Goal: Check status: Check status

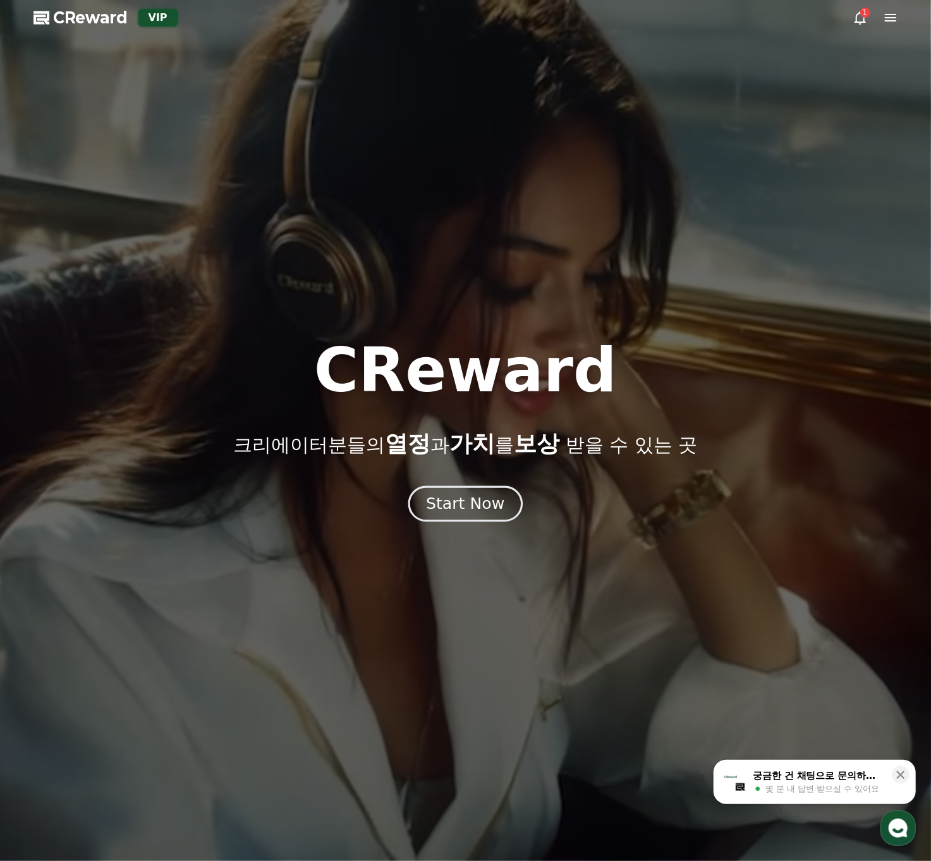
click at [448, 492] on button "Start Now" at bounding box center [465, 504] width 114 height 36
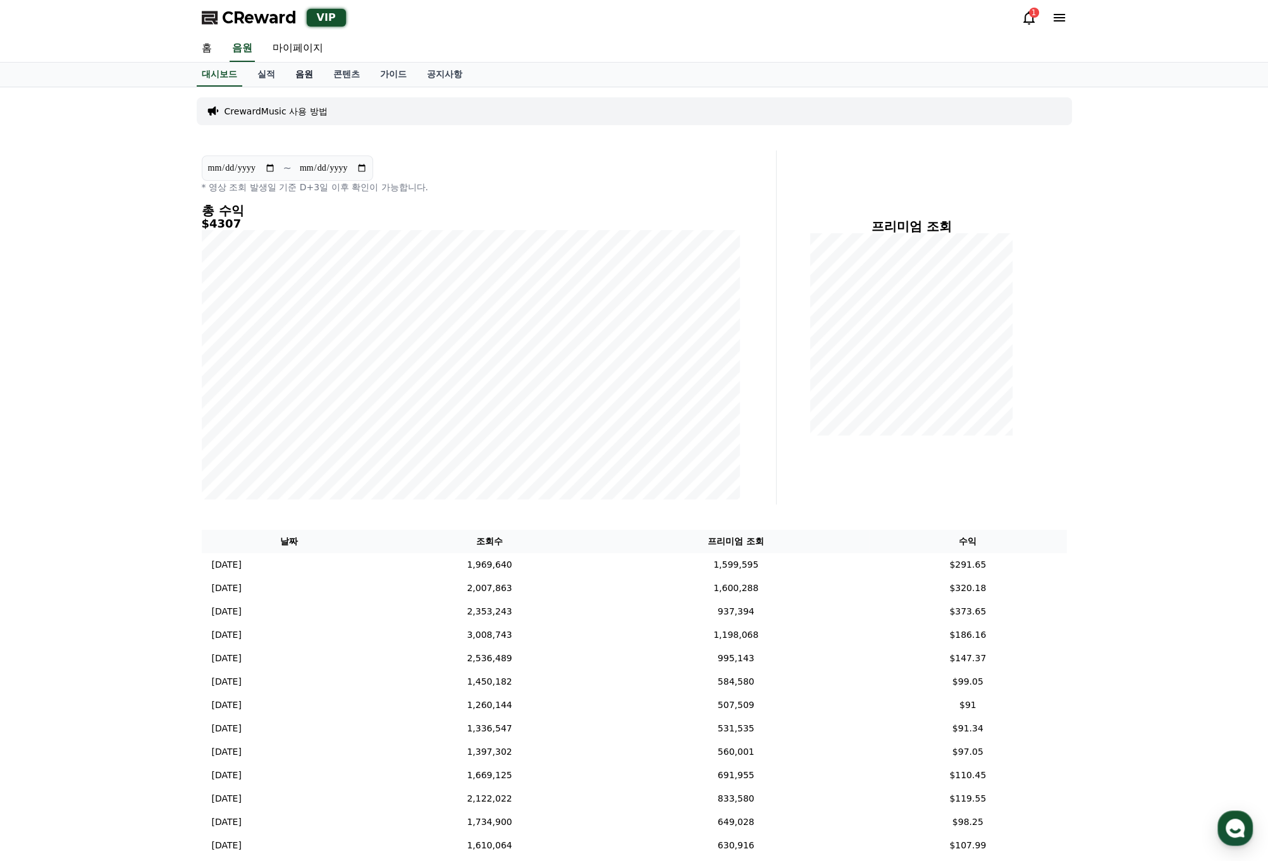
click at [295, 73] on link "음원" at bounding box center [304, 75] width 38 height 24
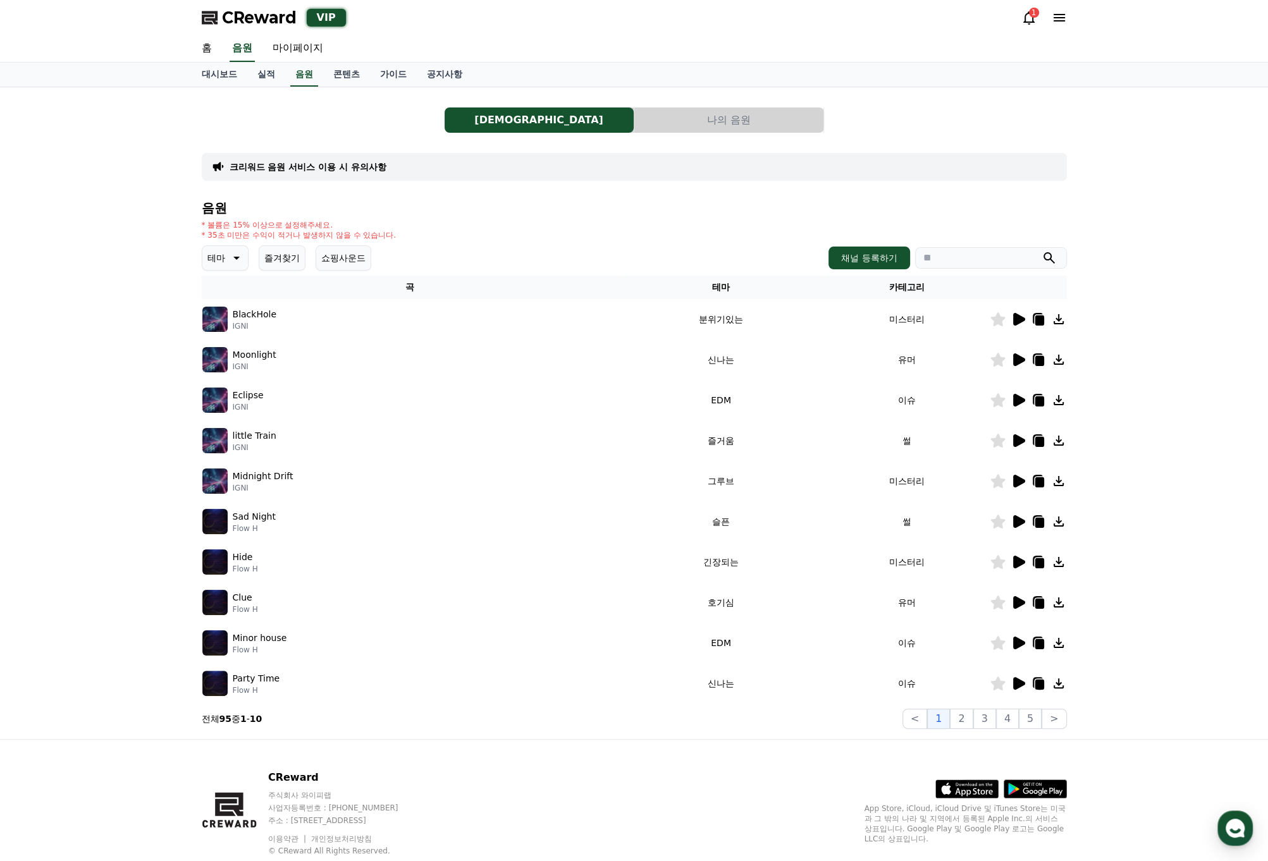
click at [931, 480] on icon at bounding box center [1019, 481] width 12 height 13
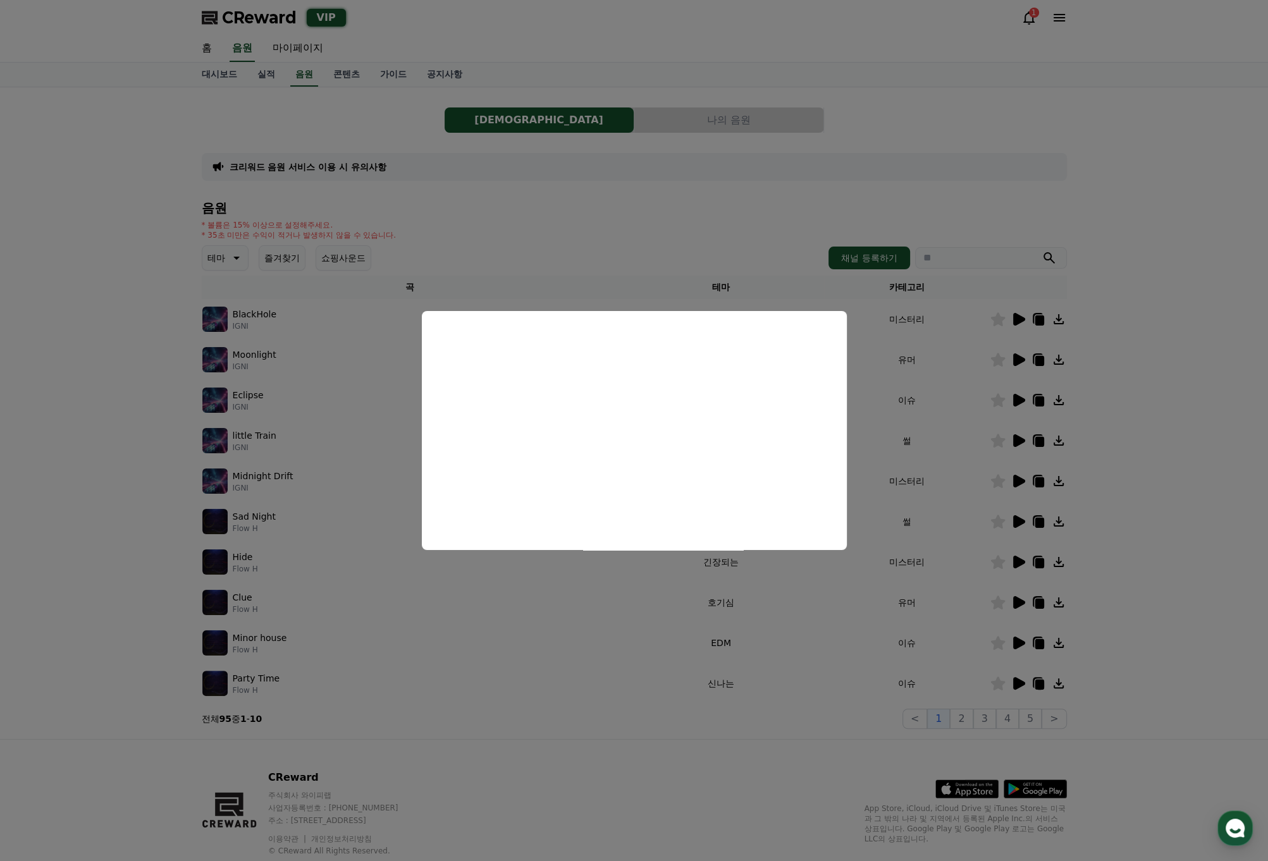
click at [931, 434] on button "close modal" at bounding box center [634, 430] width 1268 height 861
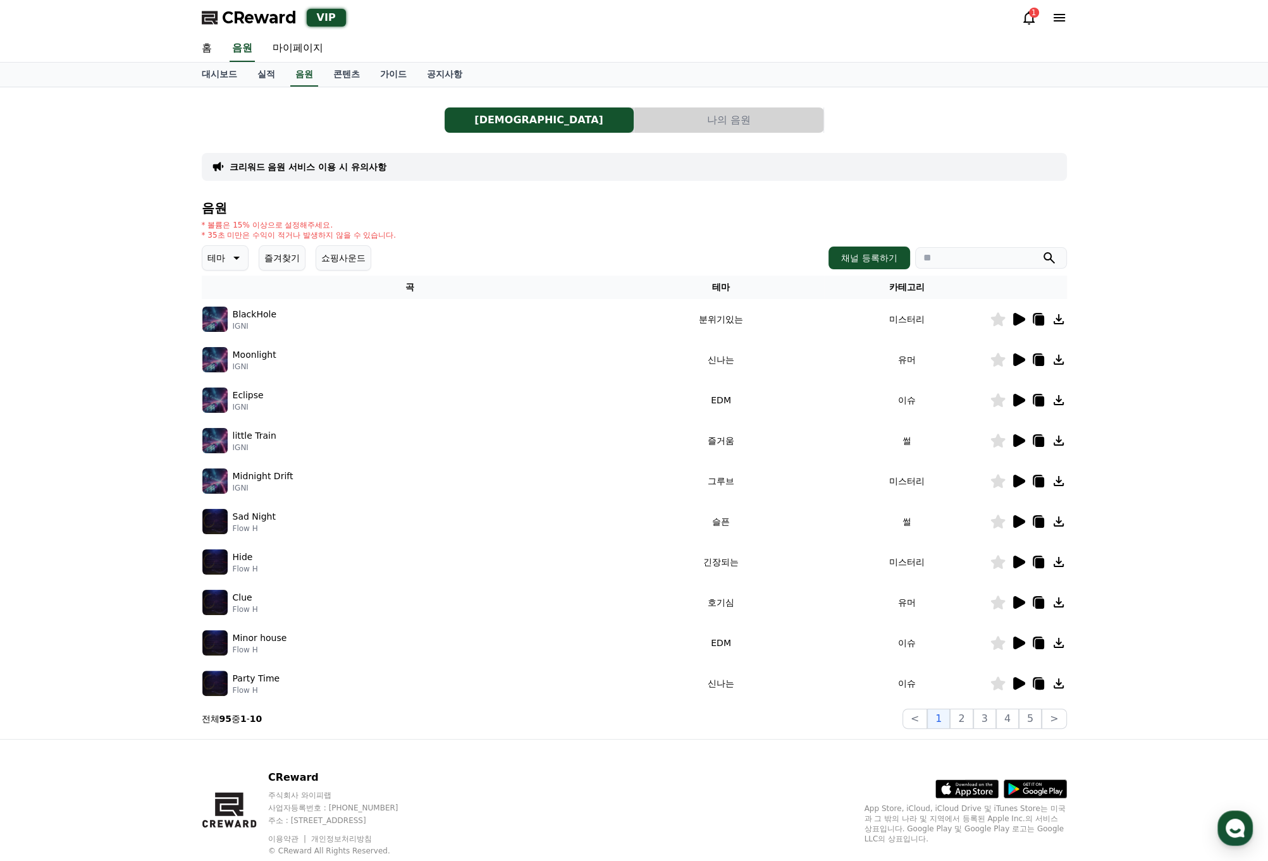
click at [931, 445] on icon at bounding box center [1017, 440] width 15 height 15
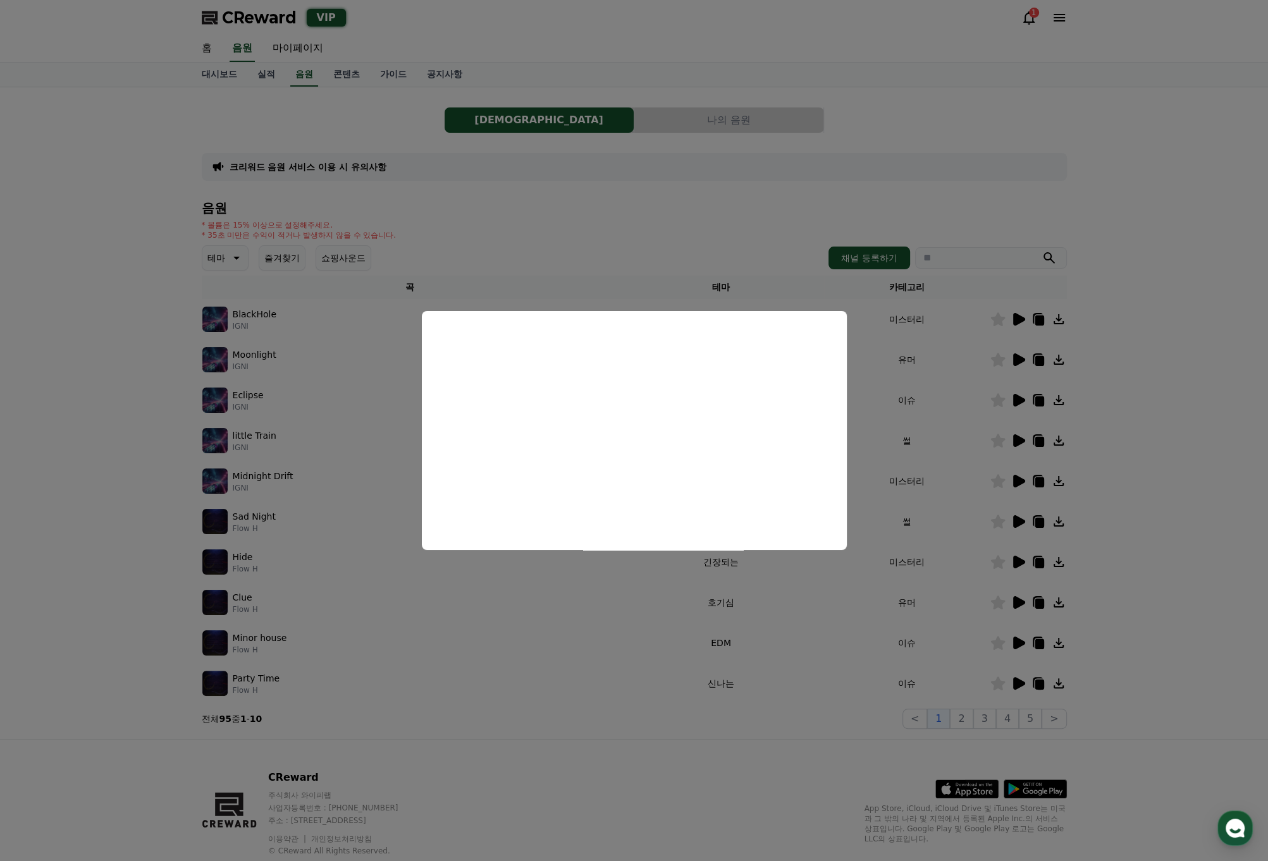
drag, startPoint x: 1098, startPoint y: 386, endPoint x: 914, endPoint y: 301, distance: 202.3
click at [931, 384] on button "close modal" at bounding box center [634, 430] width 1268 height 861
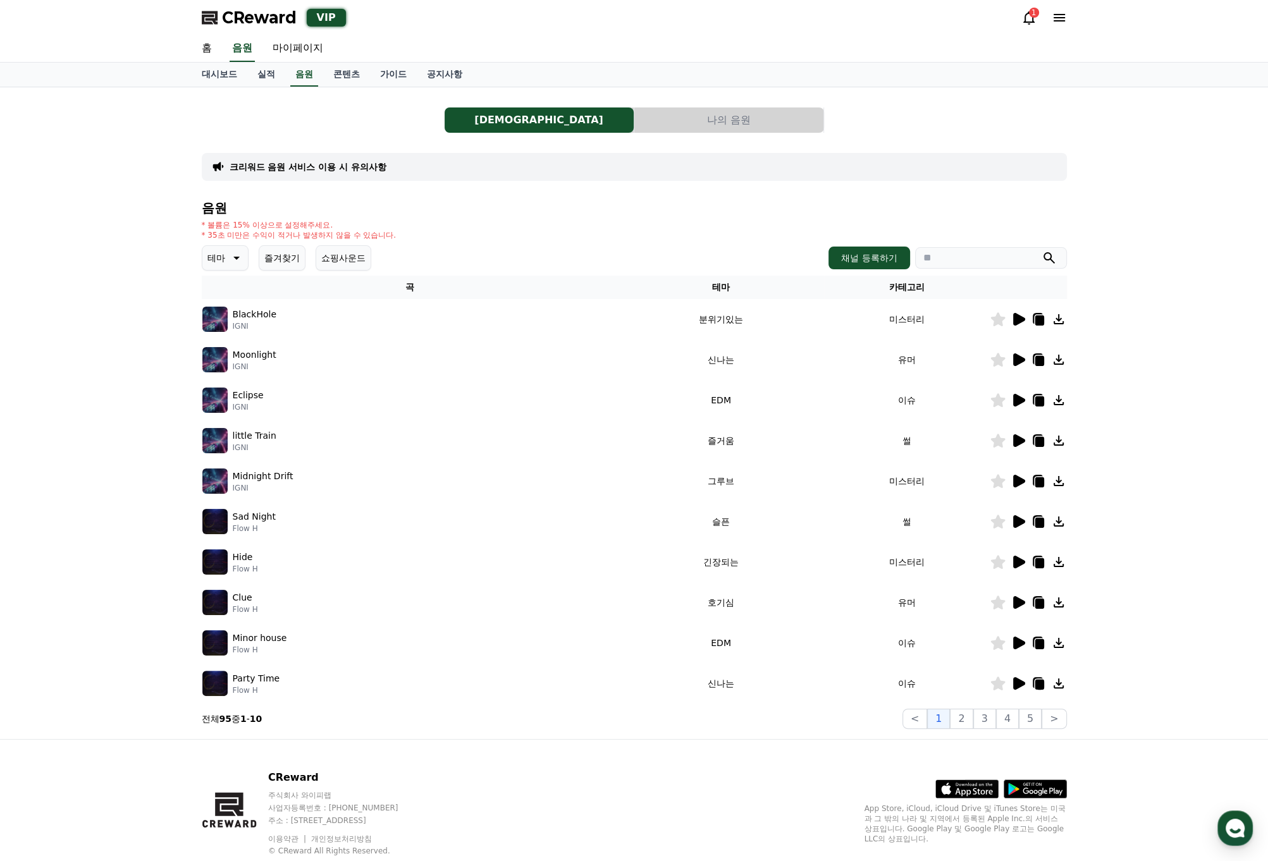
drag, startPoint x: 474, startPoint y: 224, endPoint x: 427, endPoint y: 232, distance: 47.4
click at [469, 224] on div "* 볼륨은 15% 이상으로 설정해주세요. * 35초 미만은 수익이 적거나 발생하지 않을 수 있습니다." at bounding box center [634, 230] width 865 height 20
click at [692, 115] on button "나의 음원" at bounding box center [728, 119] width 189 height 25
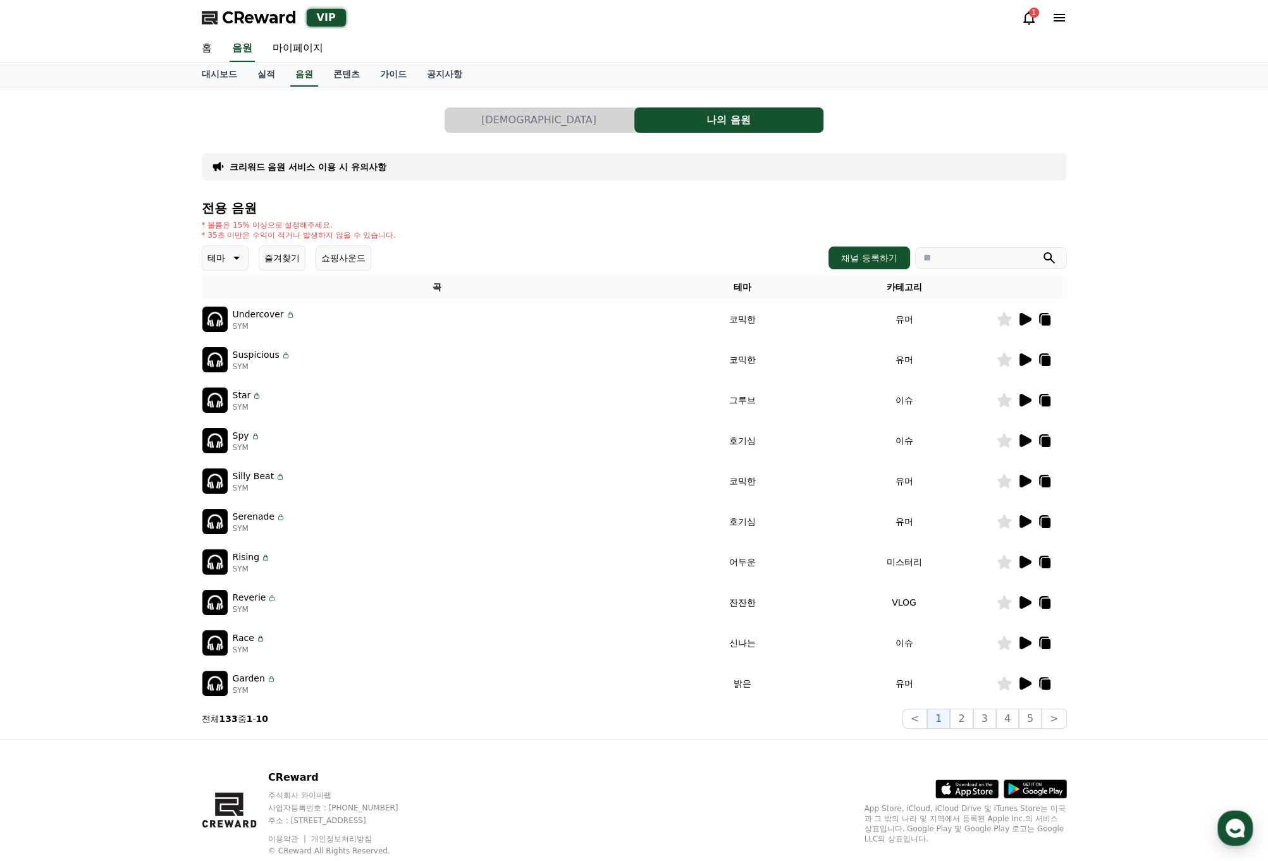
click at [931, 254] on input "search" at bounding box center [991, 257] width 152 height 21
type input "****"
click at [931, 250] on button "submit" at bounding box center [1048, 257] width 15 height 15
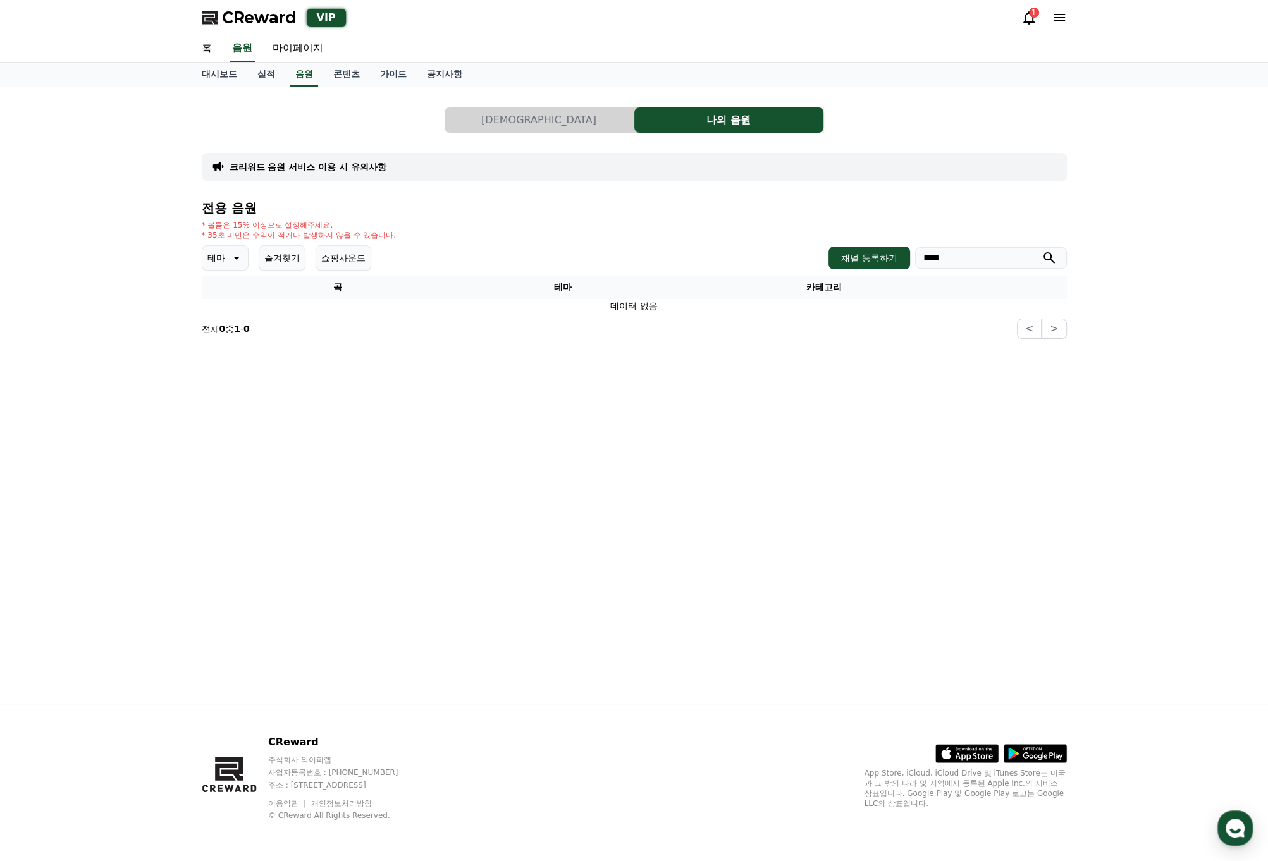
click at [931, 260] on input "****" at bounding box center [991, 257] width 152 height 21
click at [931, 250] on button "submit" at bounding box center [1048, 257] width 15 height 15
click at [342, 261] on button "쇼핑사운드" at bounding box center [344, 257] width 56 height 25
click at [575, 125] on button "[DEMOGRAPHIC_DATA]" at bounding box center [539, 119] width 189 height 25
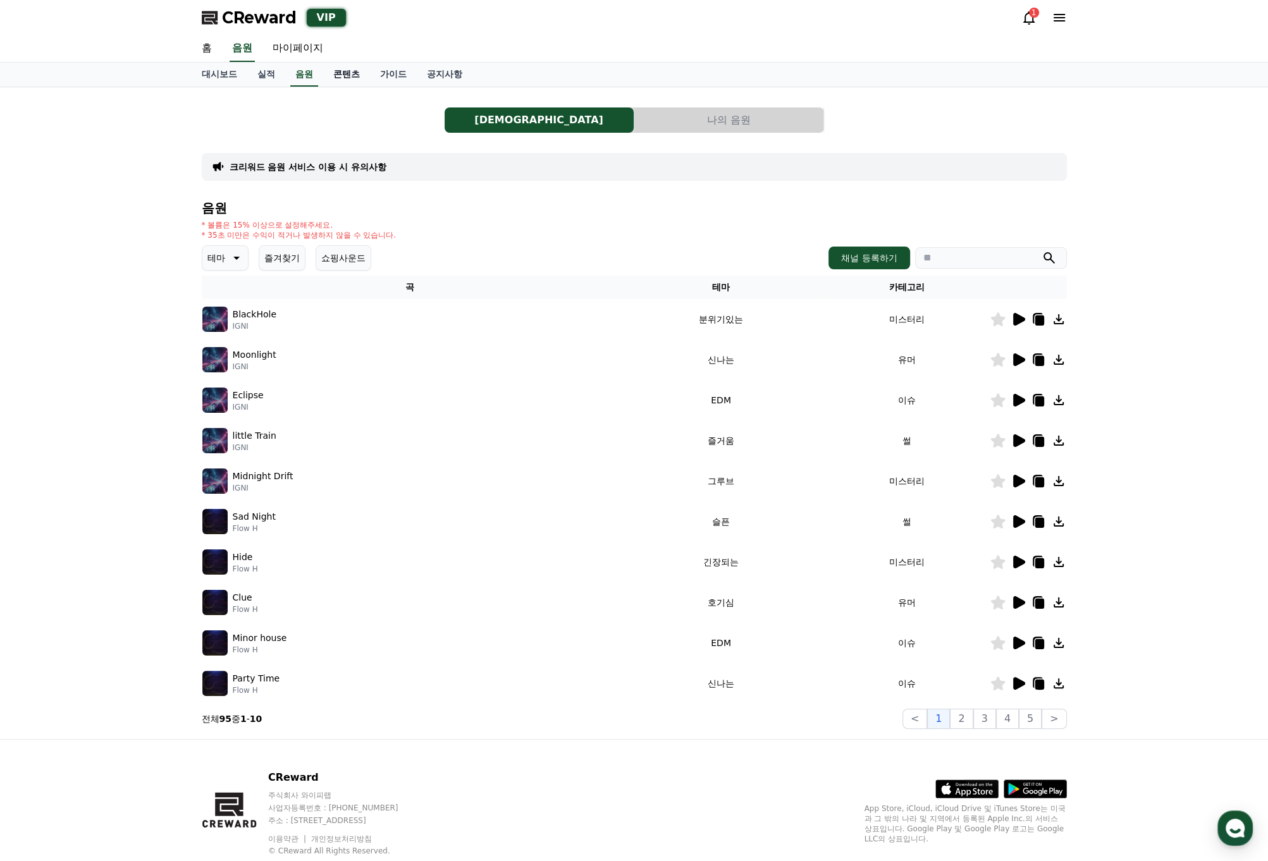
click at [336, 82] on link "콘텐츠" at bounding box center [346, 75] width 47 height 24
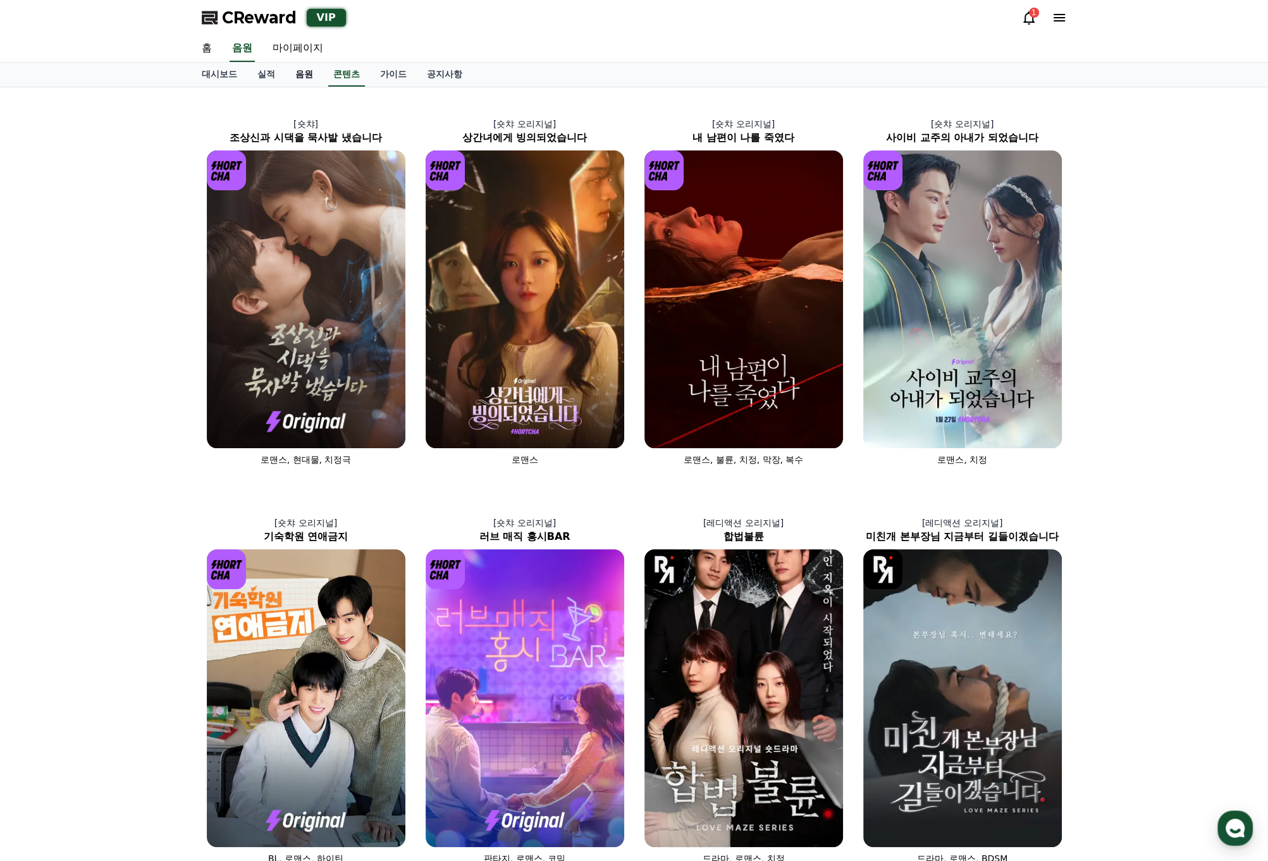
click at [297, 78] on link "음원" at bounding box center [304, 75] width 38 height 24
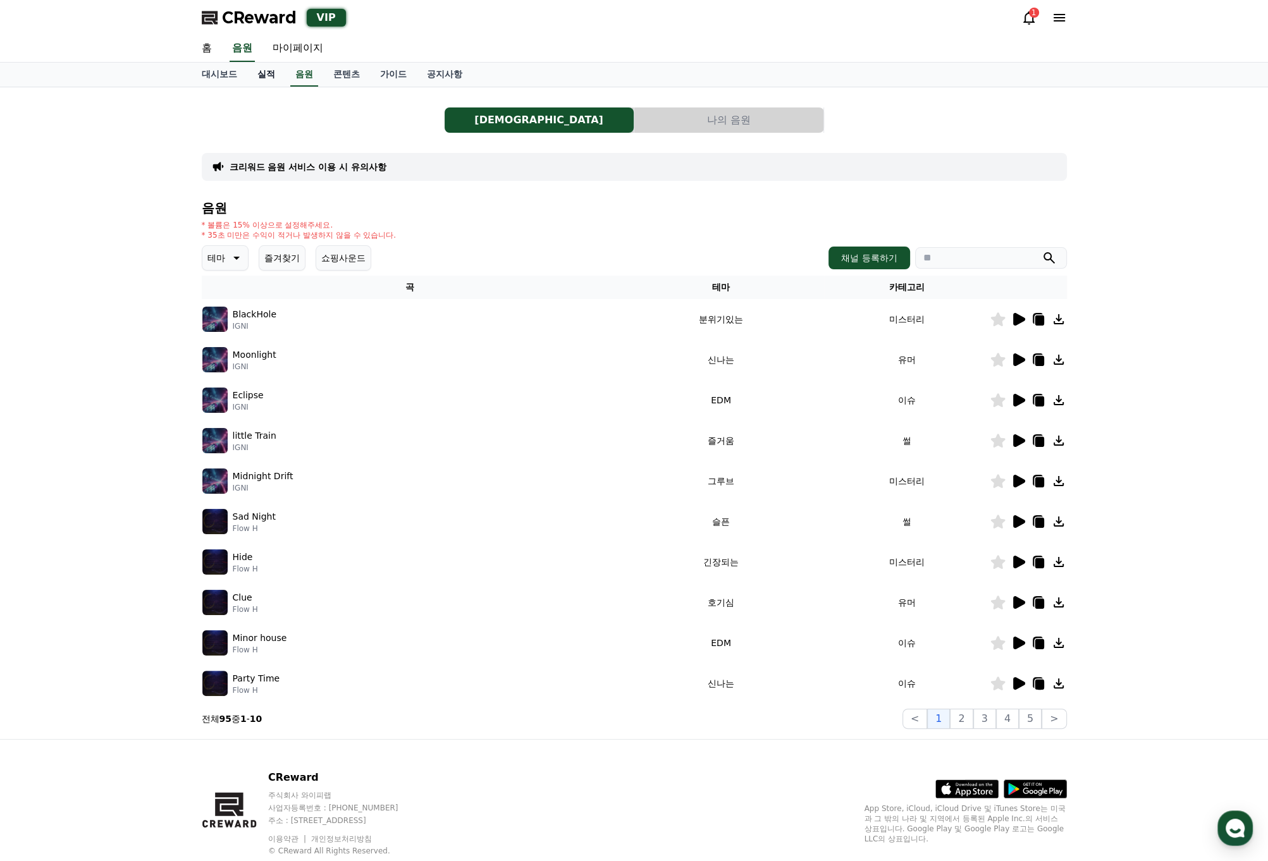
click at [269, 77] on link "실적" at bounding box center [266, 75] width 38 height 24
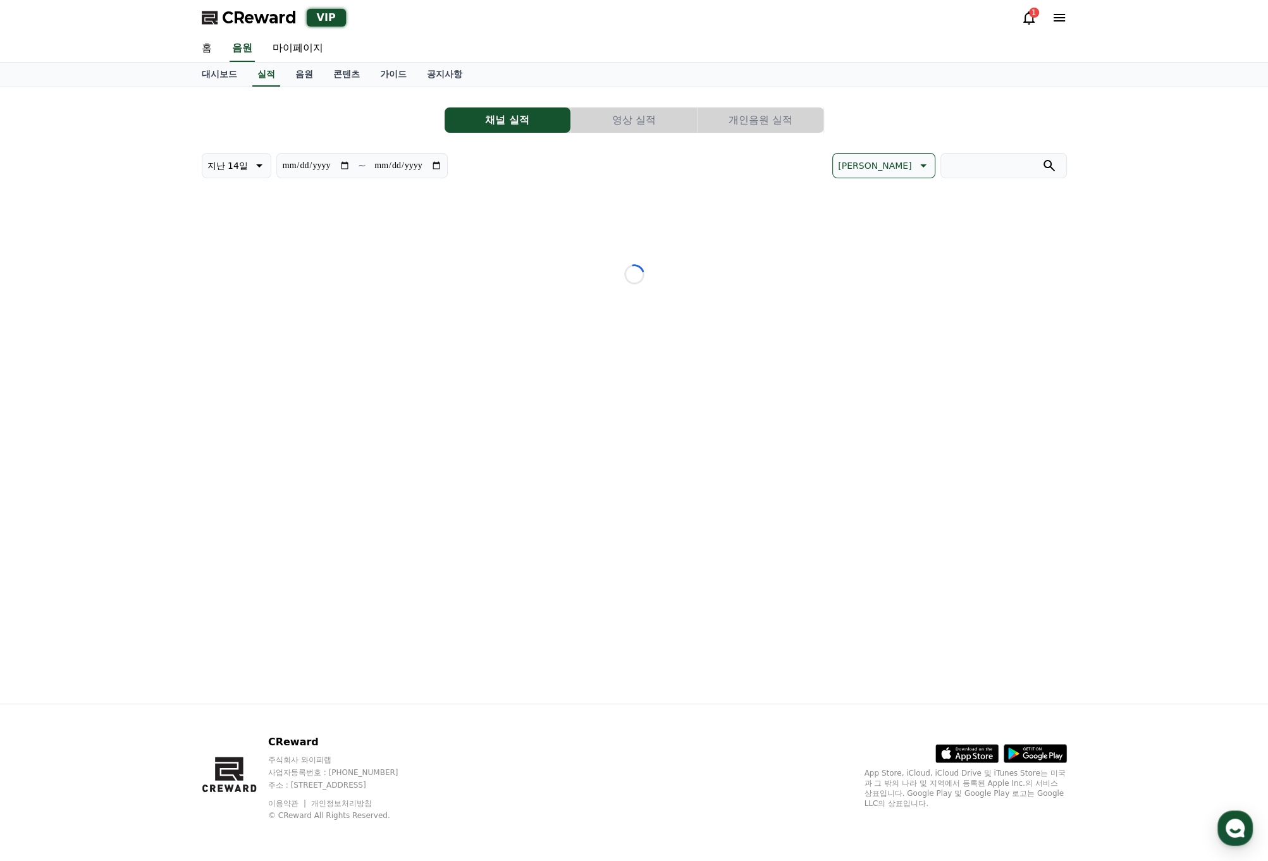
click at [752, 116] on button "개인음원 실적" at bounding box center [760, 119] width 126 height 25
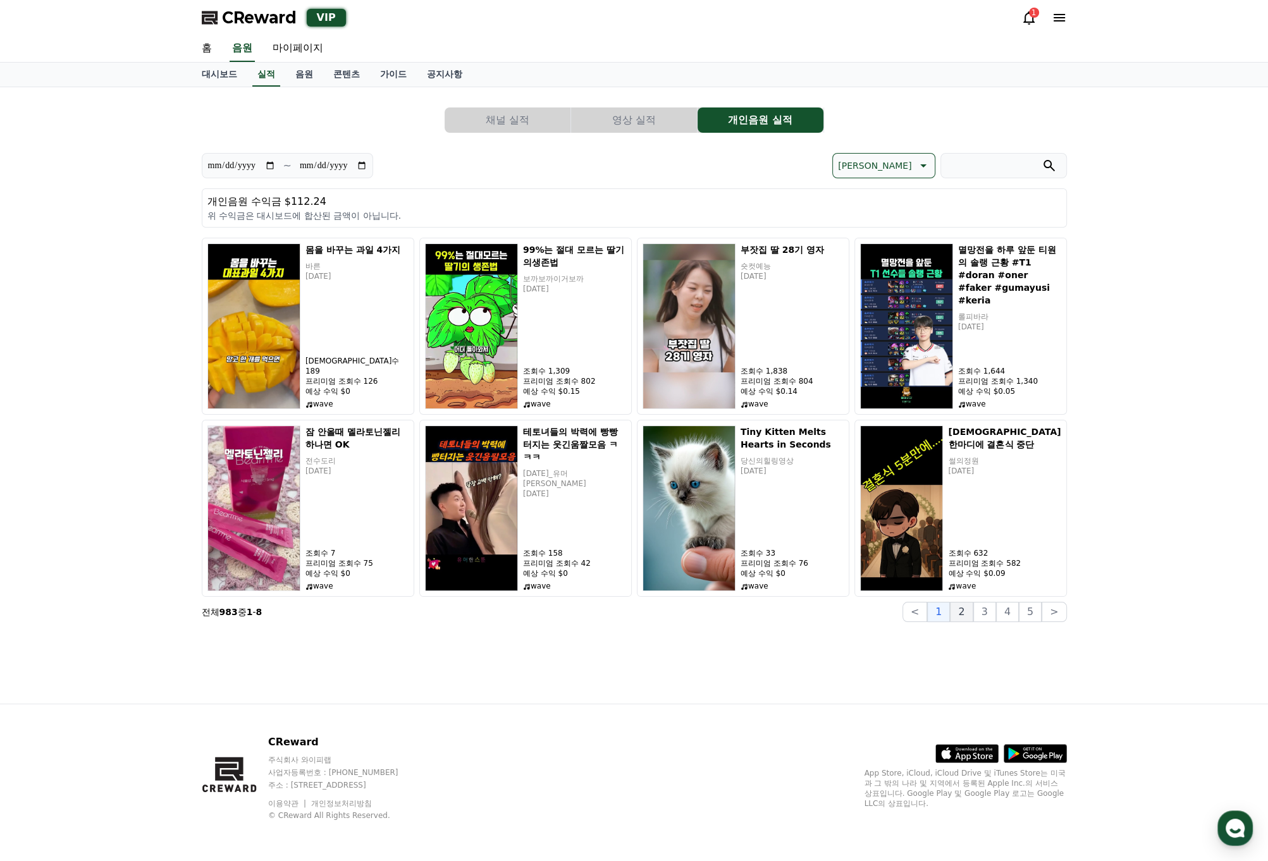
click at [931, 613] on button "2" at bounding box center [961, 612] width 23 height 20
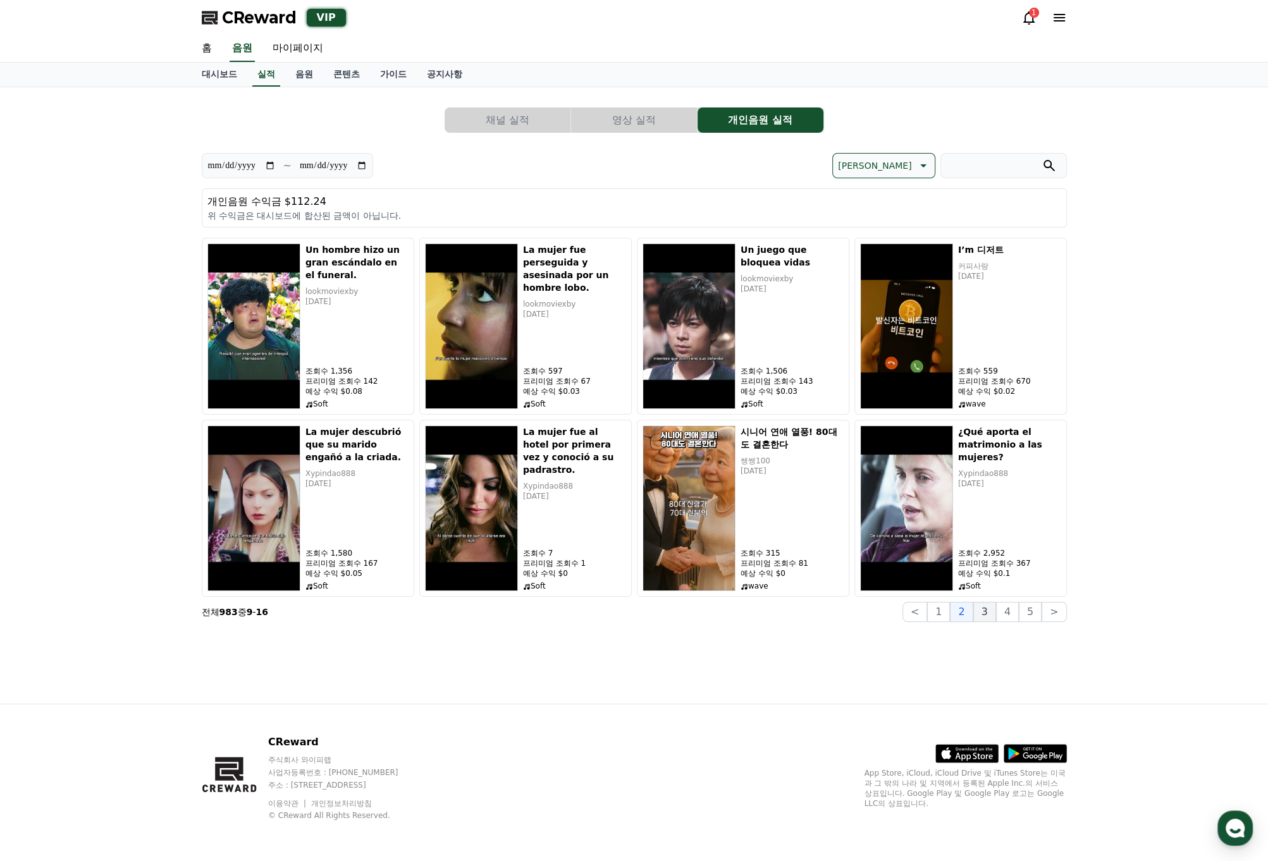
click at [931, 620] on button "3" at bounding box center [984, 612] width 23 height 20
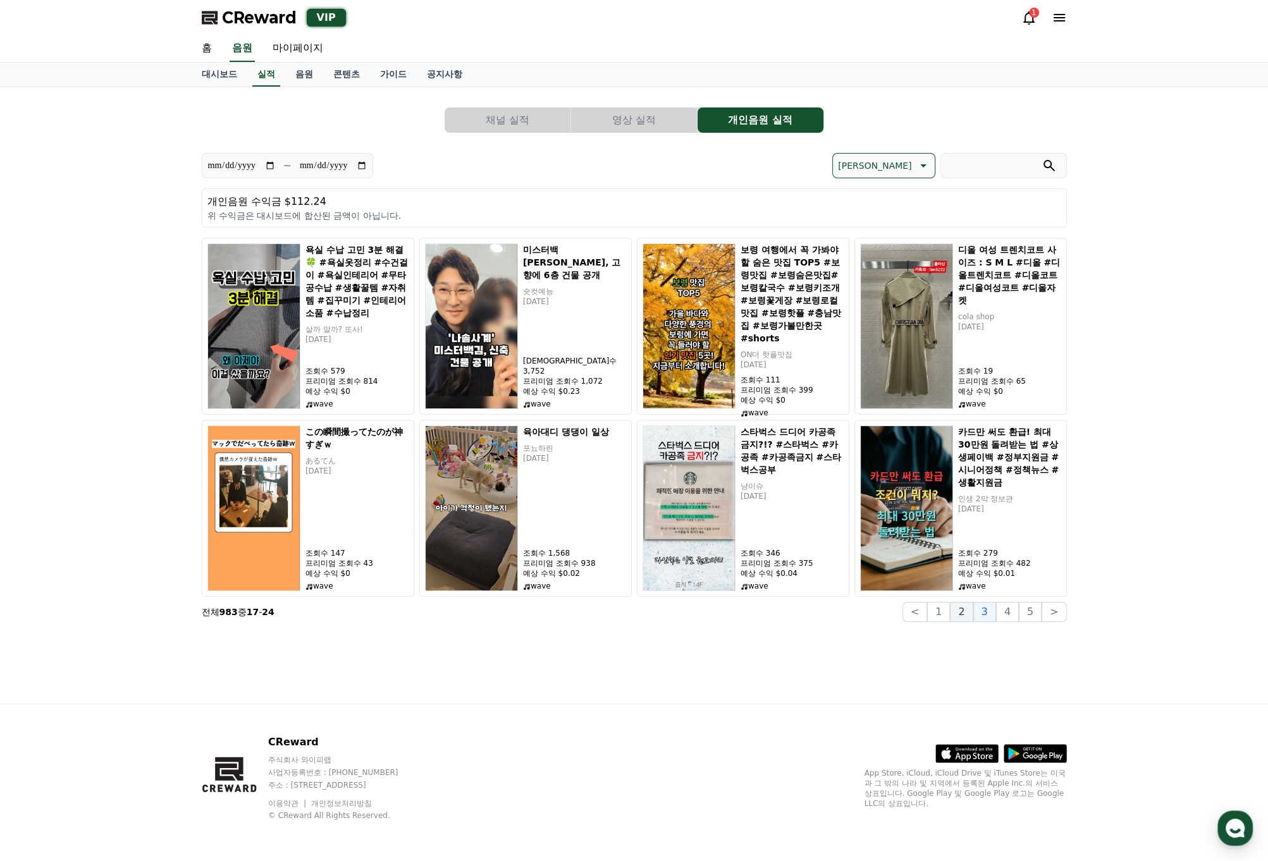
click at [931, 617] on button "2" at bounding box center [961, 612] width 23 height 20
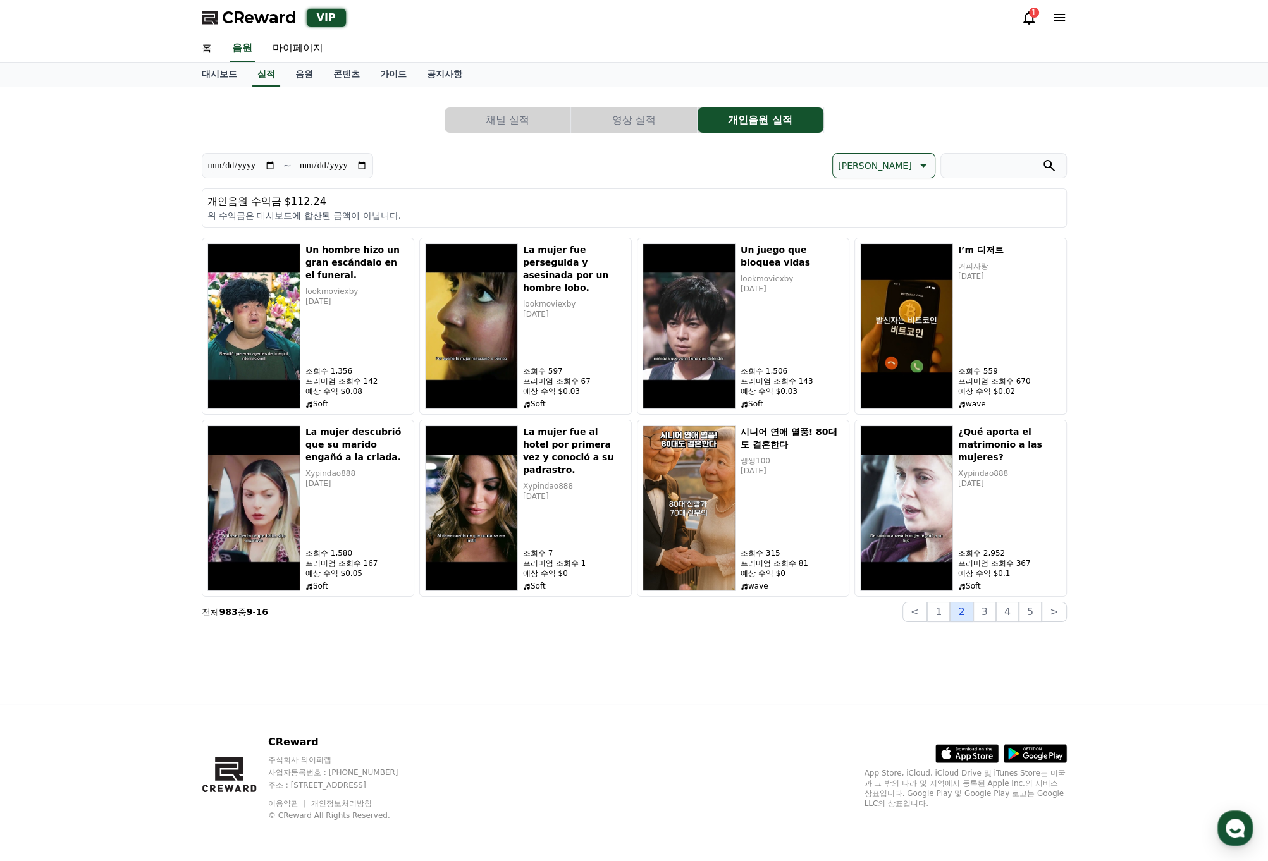
click at [931, 617] on button "2" at bounding box center [961, 612] width 23 height 20
click at [931, 618] on button "1" at bounding box center [938, 612] width 23 height 20
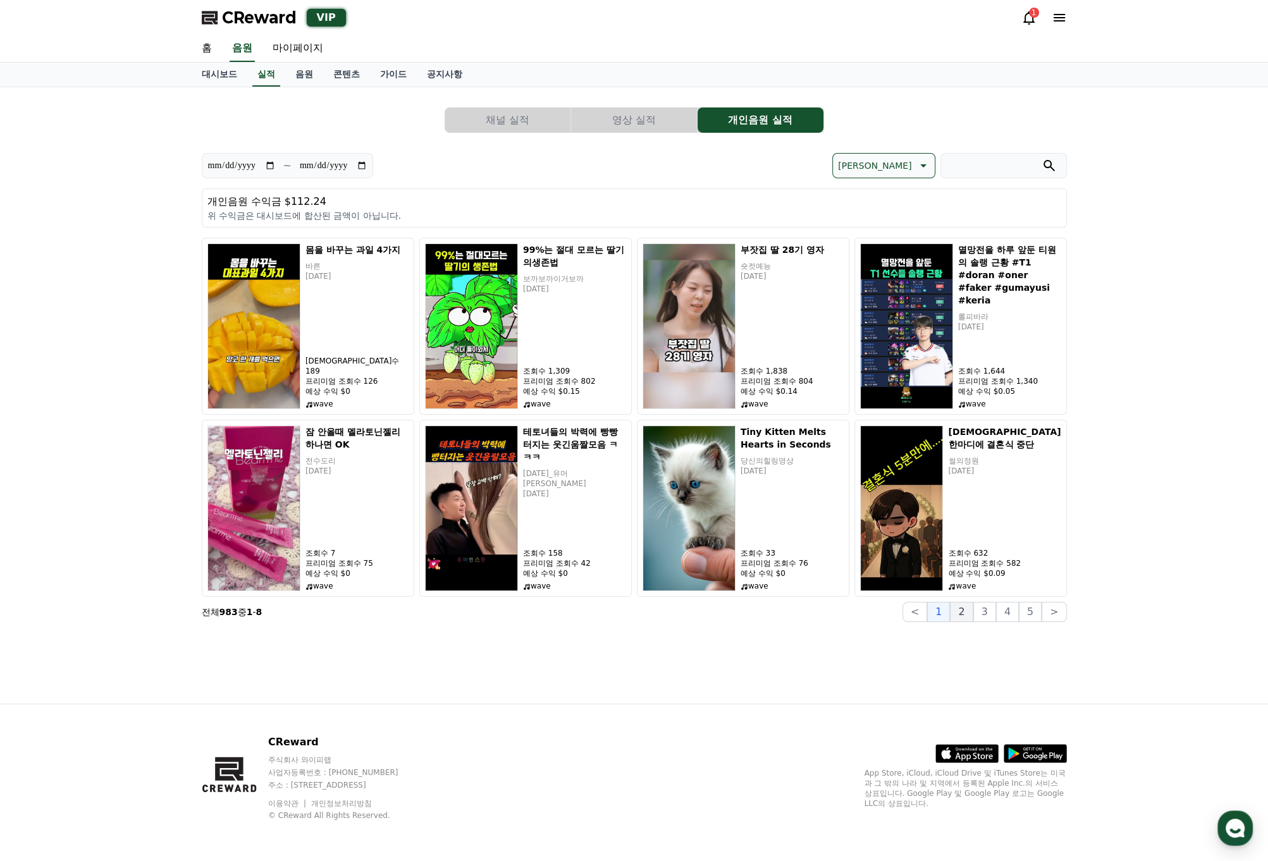
click at [931, 618] on button "2" at bounding box center [961, 612] width 23 height 20
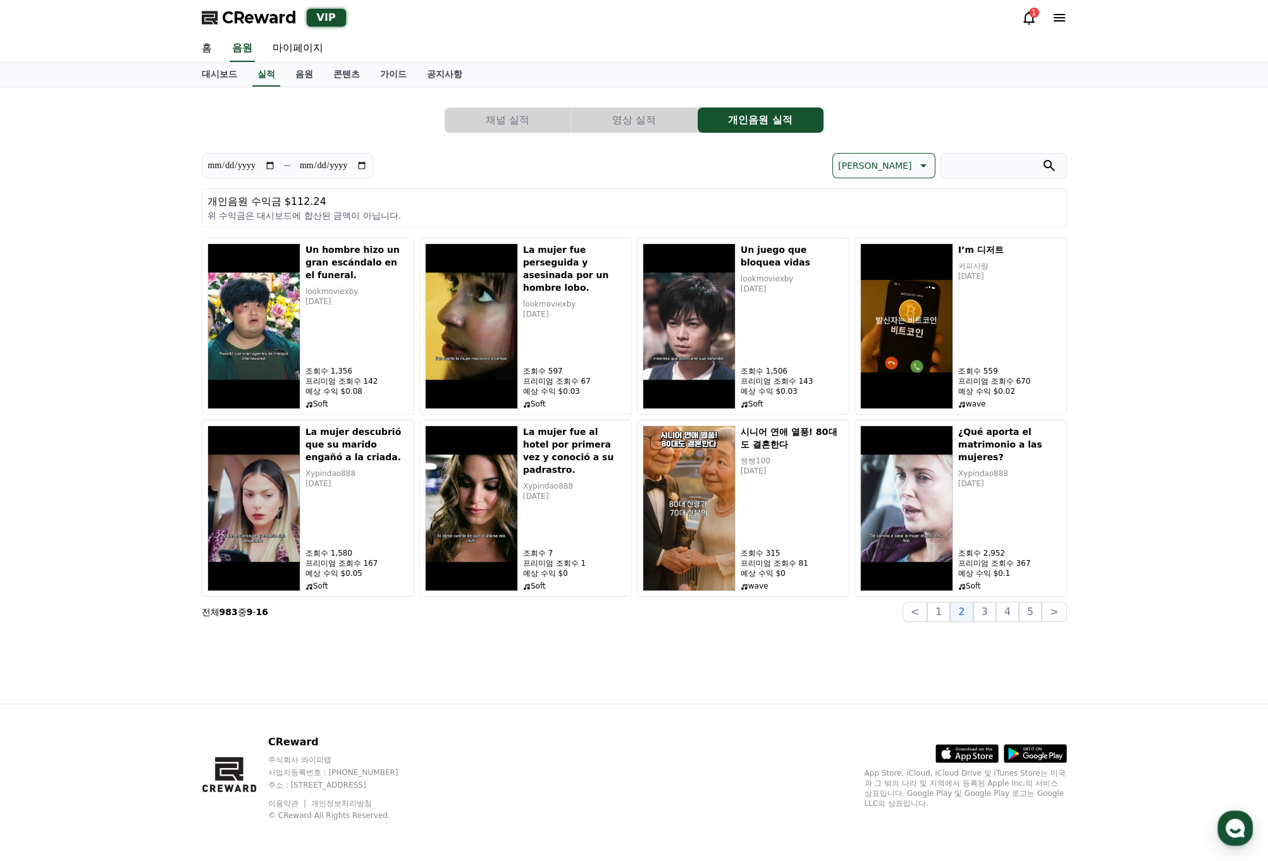
click at [931, 617] on button "3" at bounding box center [984, 612] width 23 height 20
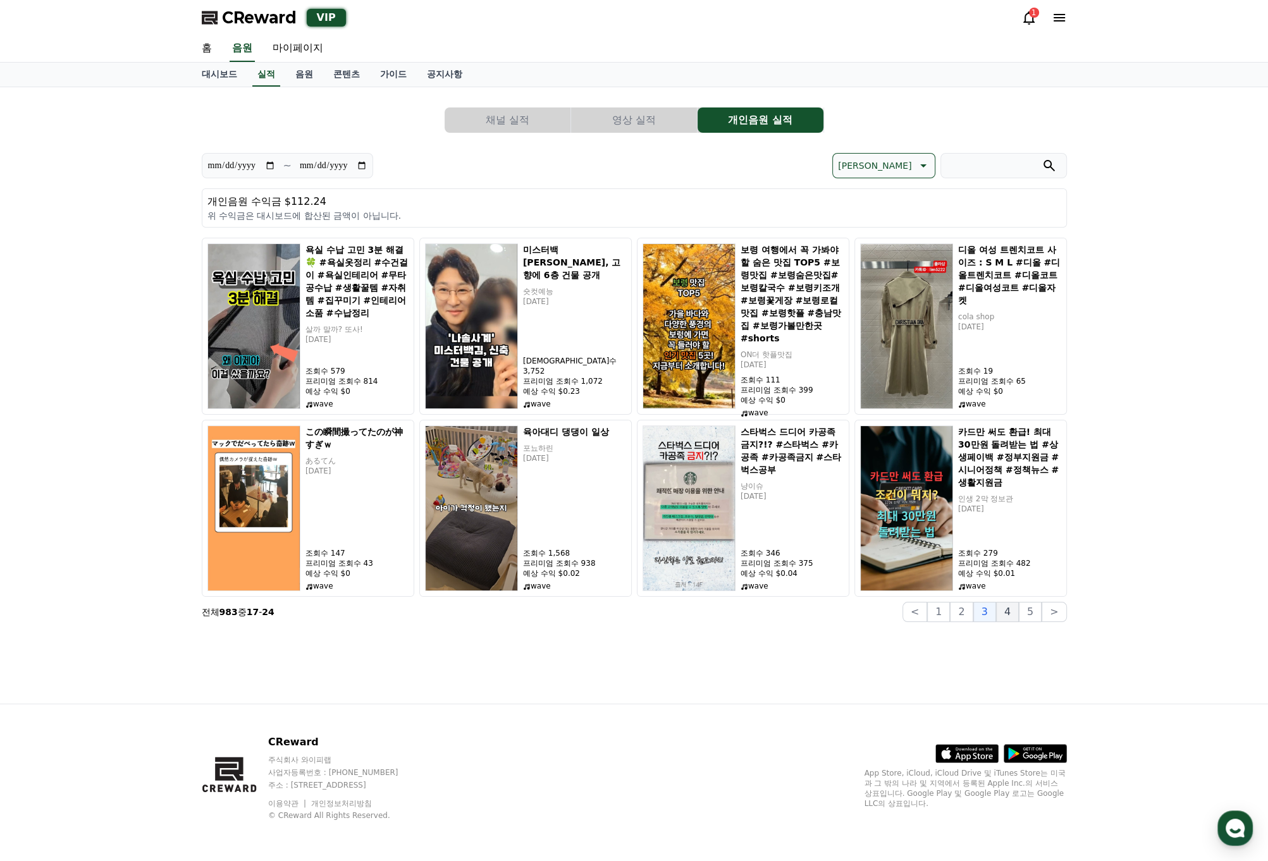
click at [931, 615] on button "4" at bounding box center [1007, 612] width 23 height 20
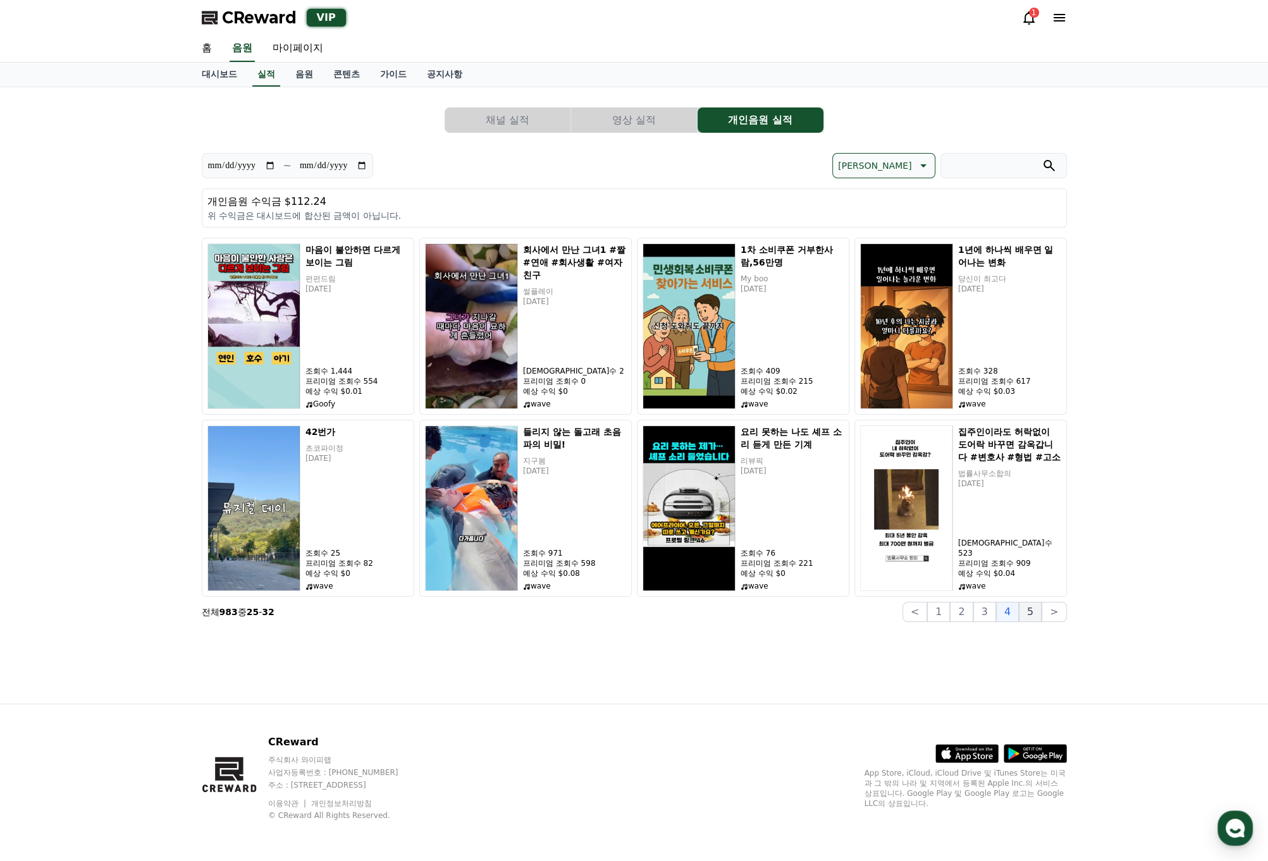
click at [931, 616] on button "5" at bounding box center [1030, 612] width 23 height 20
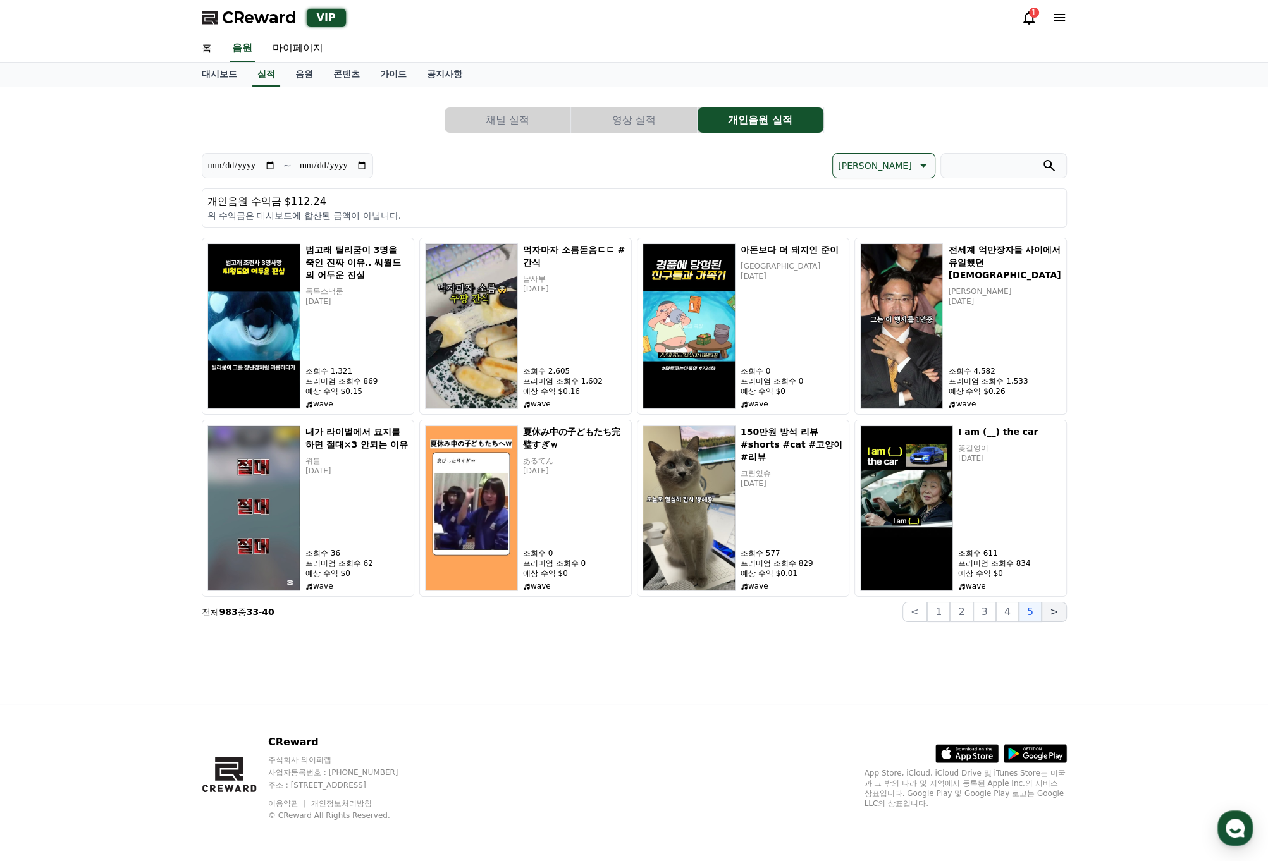
click at [931, 620] on button ">" at bounding box center [1053, 612] width 25 height 20
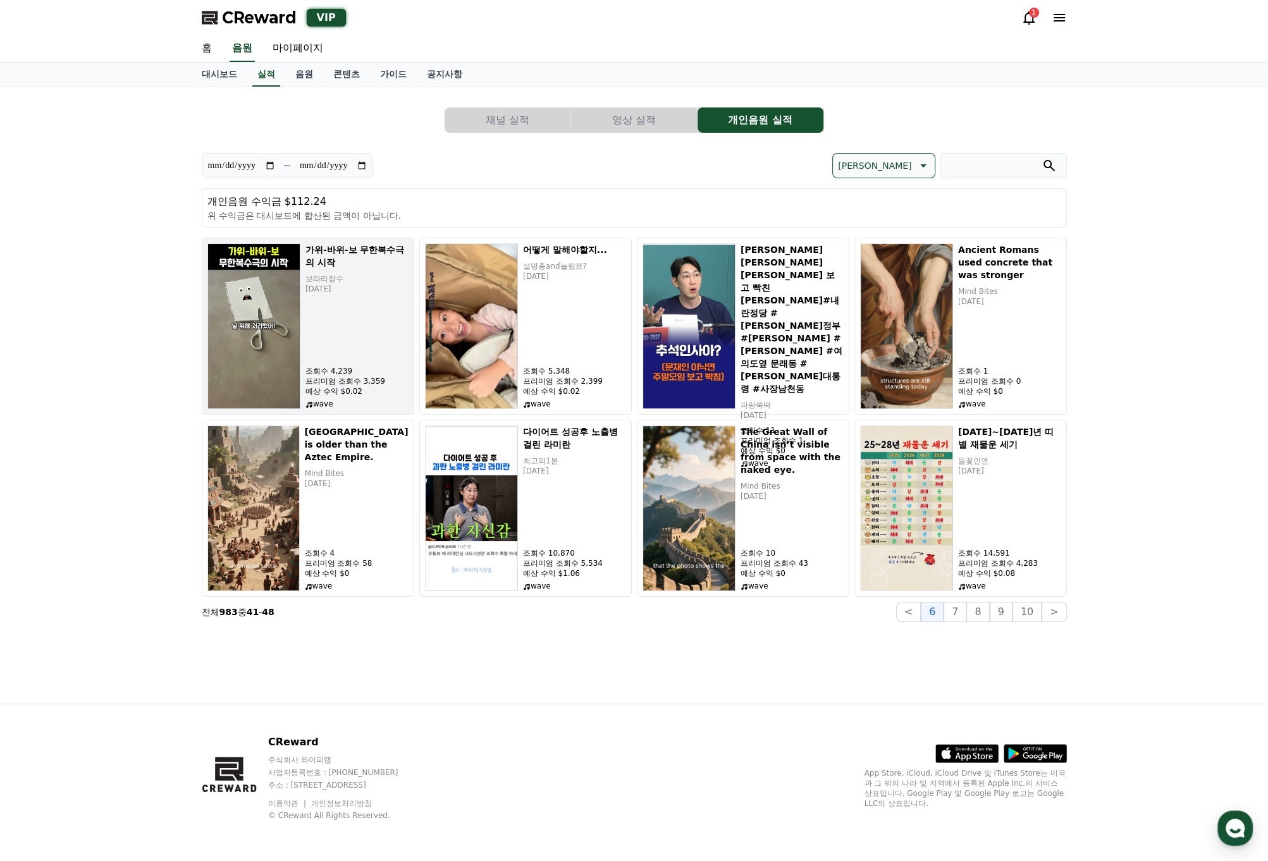
click at [275, 285] on img at bounding box center [253, 326] width 93 height 166
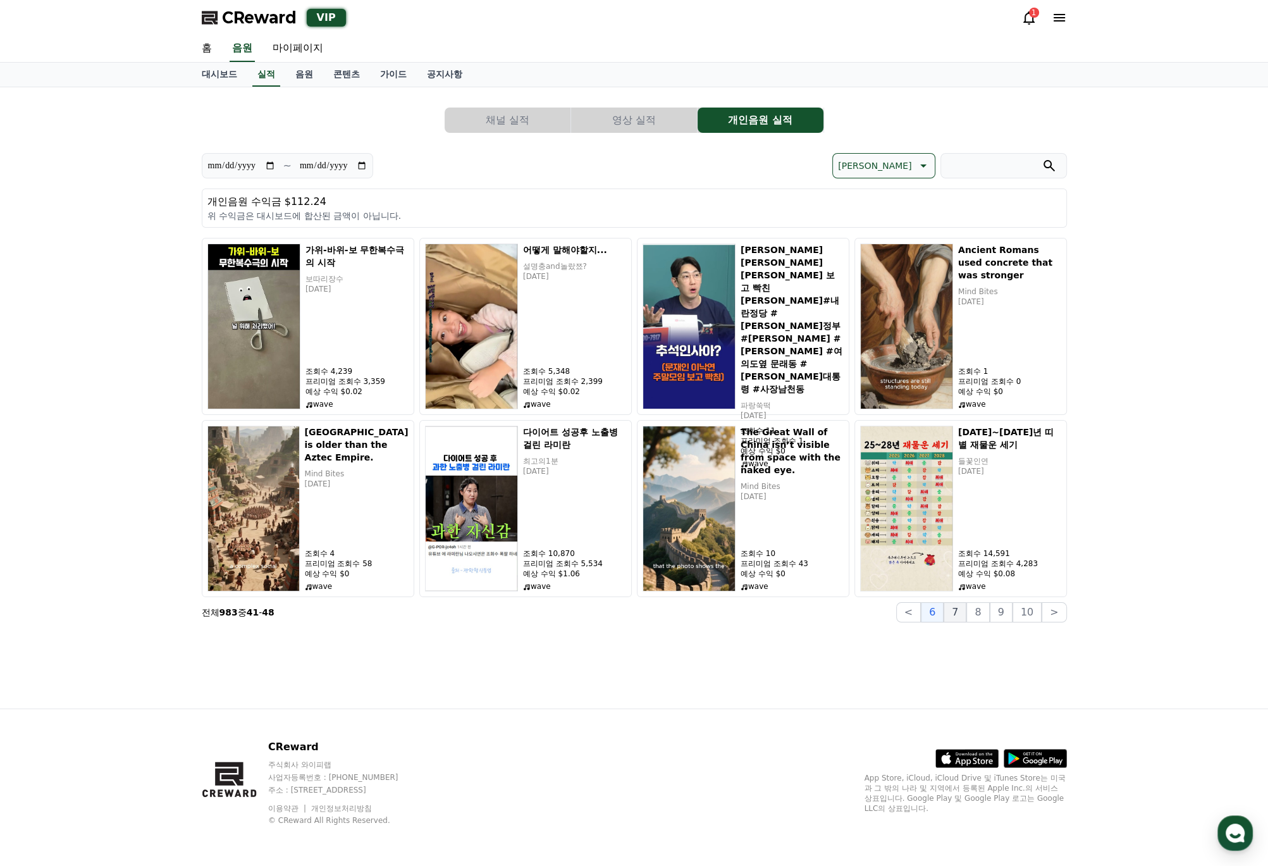
click at [931, 610] on button "7" at bounding box center [954, 612] width 23 height 20
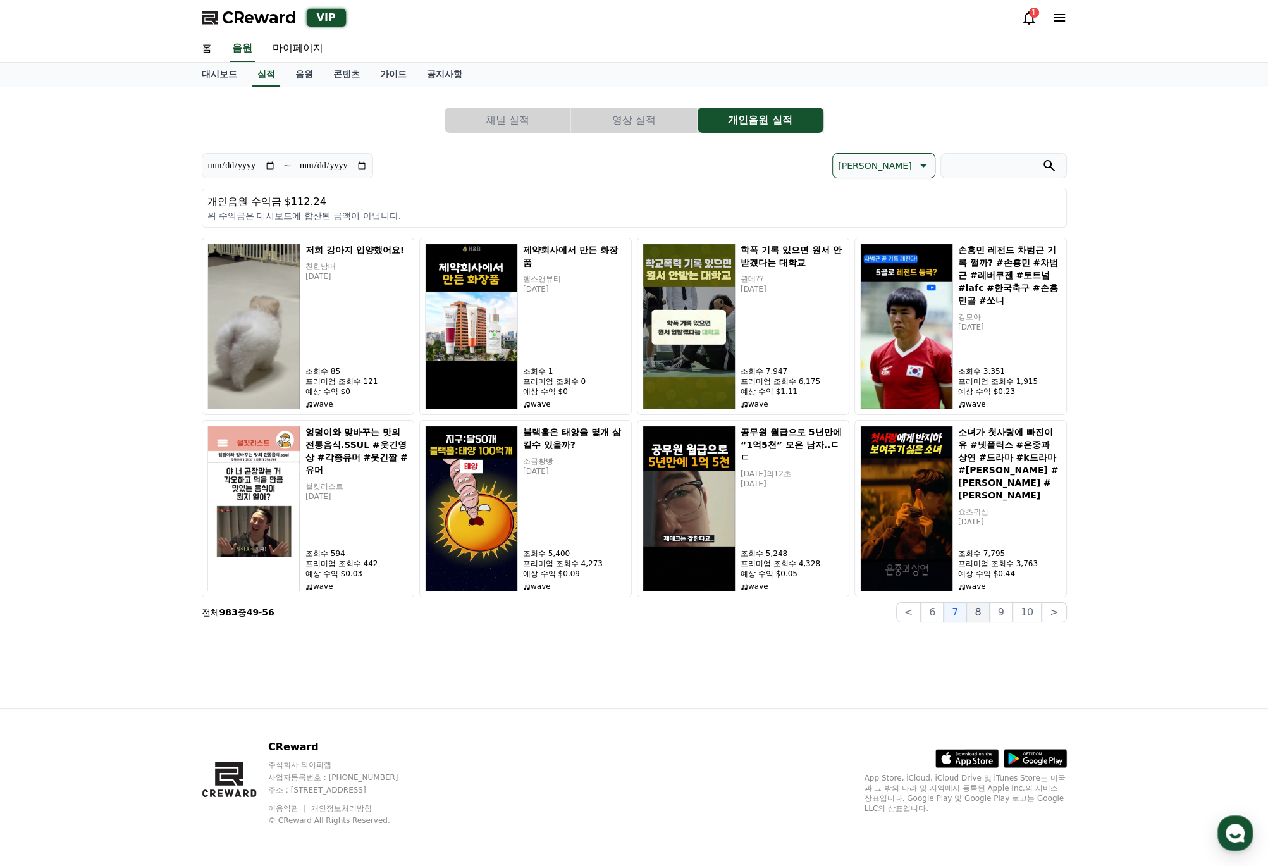
click at [931, 611] on button "8" at bounding box center [977, 612] width 23 height 20
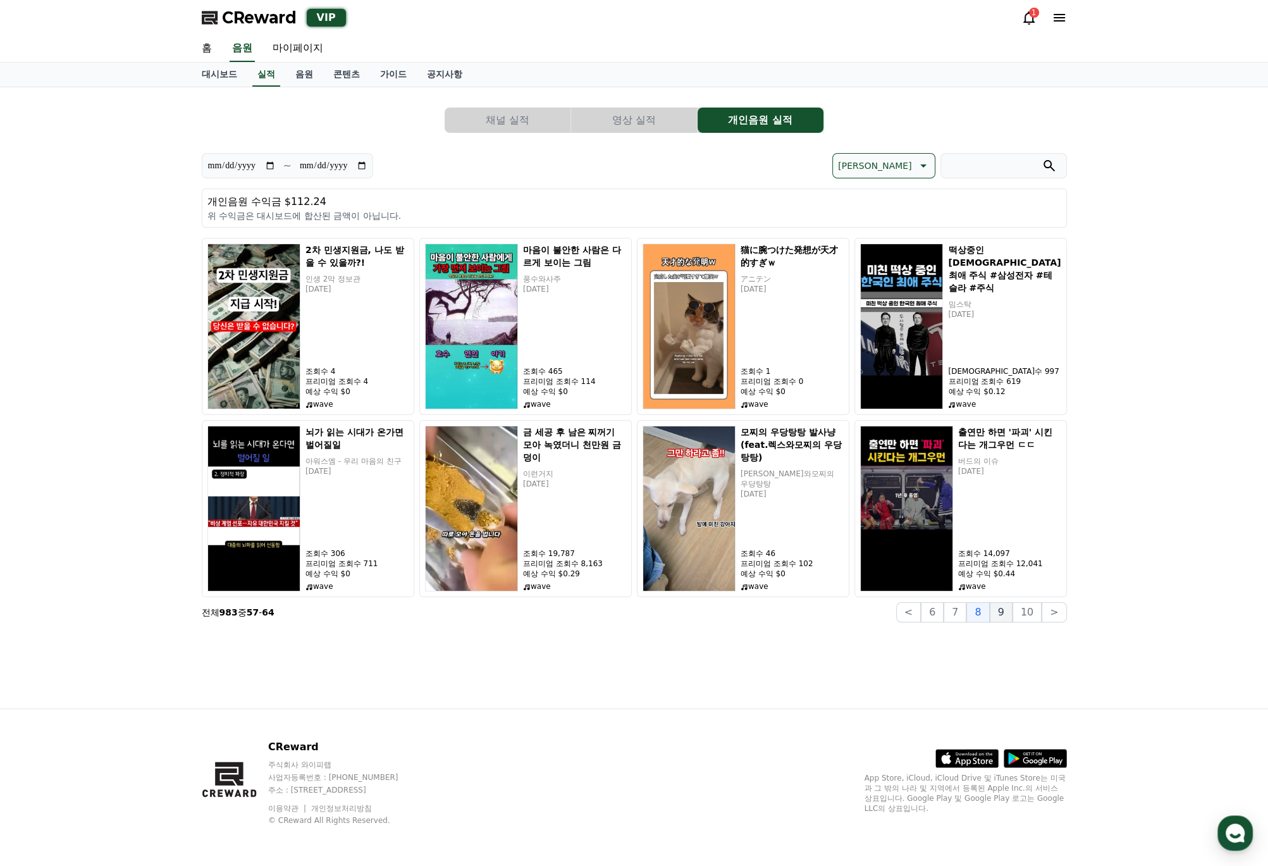
click at [931, 616] on button "9" at bounding box center [1001, 612] width 23 height 20
